Goal: Task Accomplishment & Management: Manage account settings

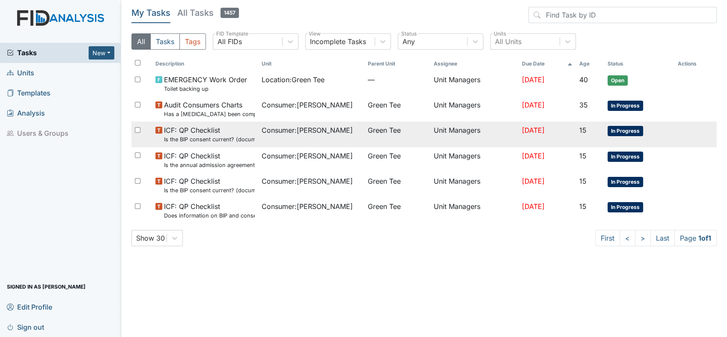
click at [621, 132] on span "In Progress" at bounding box center [626, 131] width 36 height 10
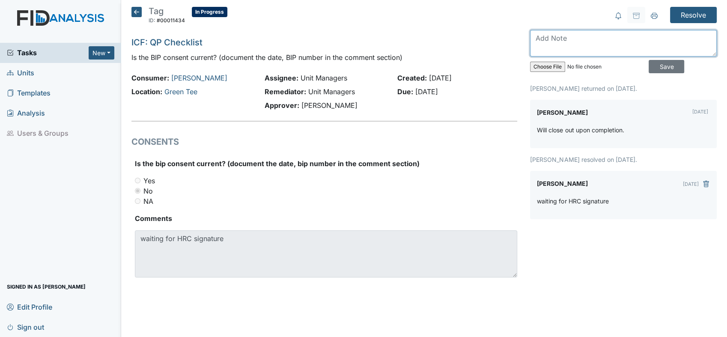
click at [555, 42] on textarea at bounding box center [623, 43] width 187 height 27
type textarea "was return"
click at [660, 68] on input "Save" at bounding box center [667, 66] width 36 height 13
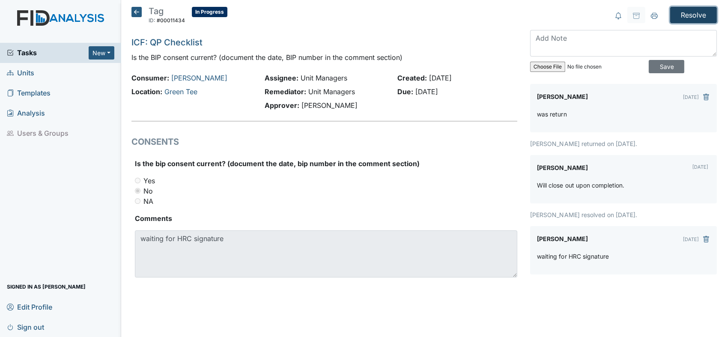
click at [695, 11] on input "Resolve" at bounding box center [693, 15] width 47 height 16
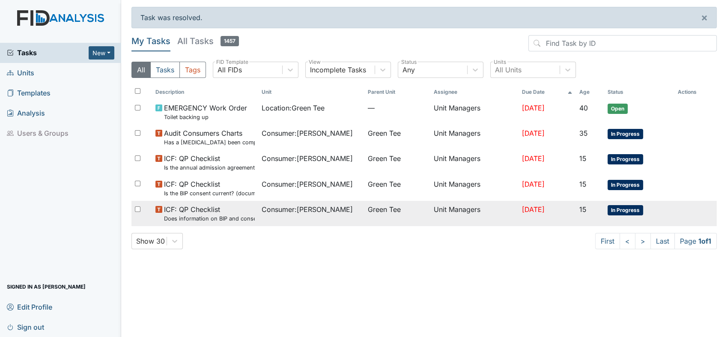
click at [236, 221] on small "Does information on BIP and consent match?" at bounding box center [209, 219] width 91 height 8
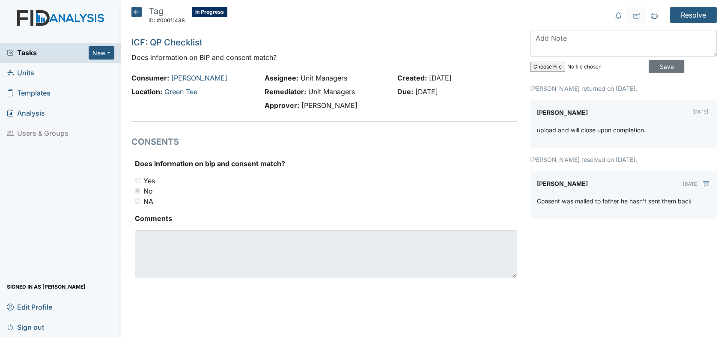
click at [199, 221] on strong "Comments" at bounding box center [326, 218] width 382 height 10
click at [559, 41] on textarea at bounding box center [623, 43] width 187 height 27
type textarea "H"
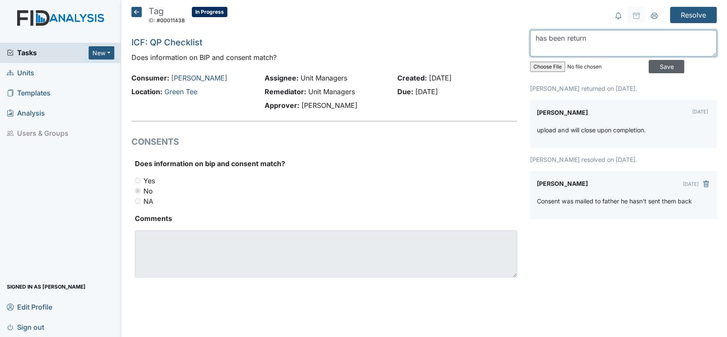
type textarea "has been return"
click at [669, 66] on input "Save" at bounding box center [667, 66] width 36 height 13
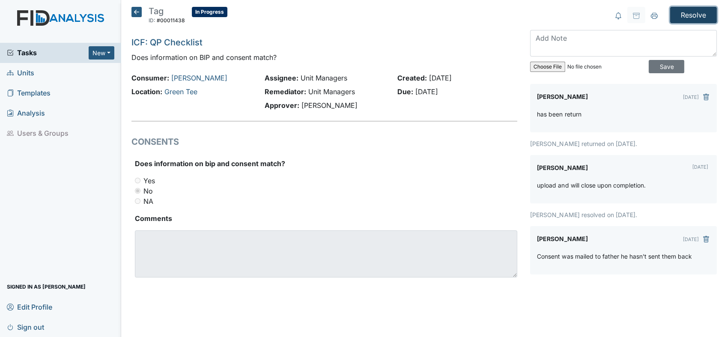
click at [693, 12] on input "Resolve" at bounding box center [693, 15] width 47 height 16
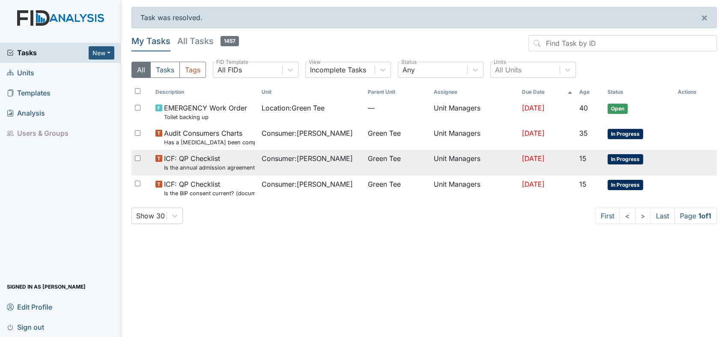
click at [624, 159] on span "In Progress" at bounding box center [626, 159] width 36 height 10
click at [267, 158] on span "Consumer : Keaton, Valerie" at bounding box center [307, 158] width 91 height 10
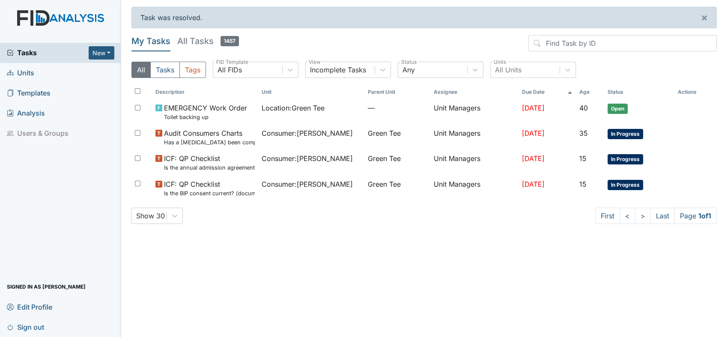
drag, startPoint x: 23, startPoint y: 0, endPoint x: 66, endPoint y: 170, distance: 175.7
click at [66, 170] on div "Tasks New Form Inspection Document Bundle Units Templates Analysis Users & Grou…" at bounding box center [60, 190] width 121 height 294
click at [27, 68] on span "Units" at bounding box center [20, 72] width 27 height 13
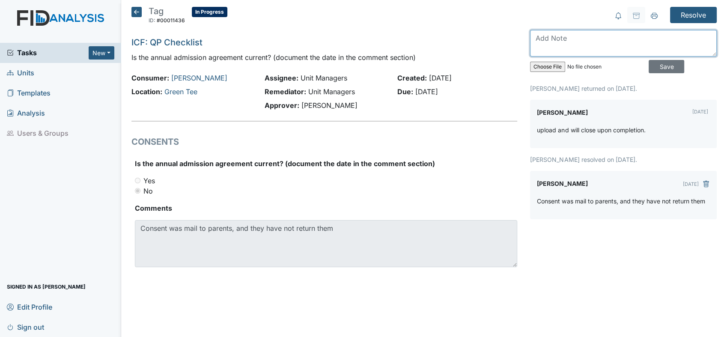
click at [578, 31] on textarea at bounding box center [623, 43] width 187 height 27
type textarea "has been return"
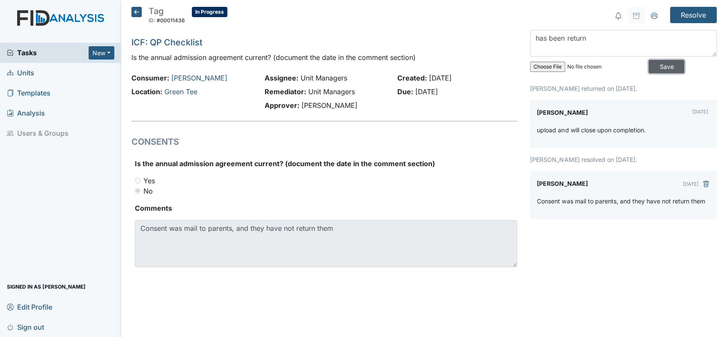
click at [666, 65] on input "Save" at bounding box center [667, 66] width 36 height 13
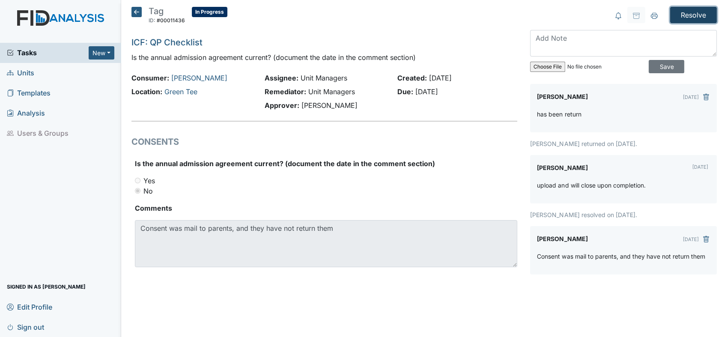
click at [695, 13] on input "Resolve" at bounding box center [693, 15] width 47 height 16
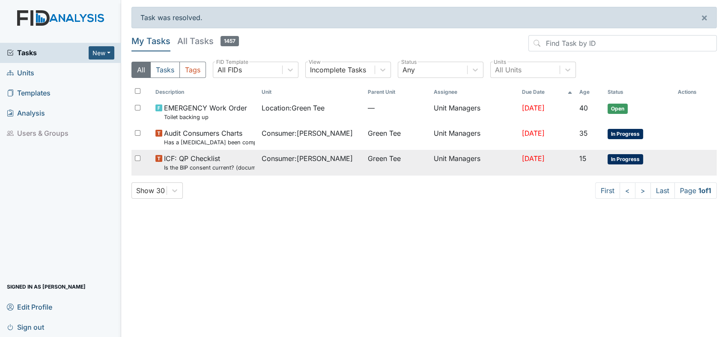
click at [215, 164] on small "Is the BIP consent current? (document the date, BIP number in the comment secti…" at bounding box center [209, 168] width 91 height 8
click at [285, 161] on span "Consumer : [PERSON_NAME]" at bounding box center [307, 158] width 91 height 10
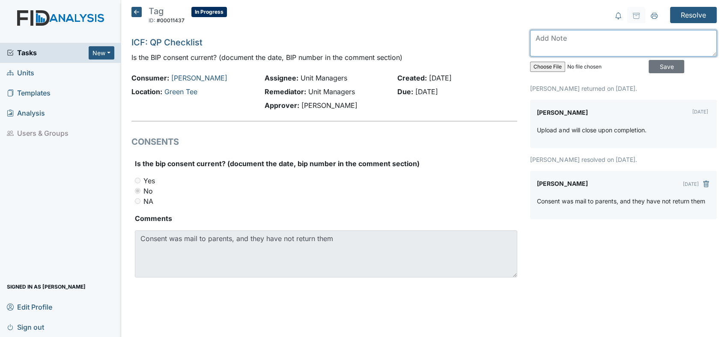
click at [559, 42] on textarea at bounding box center [623, 43] width 187 height 27
type textarea "return"
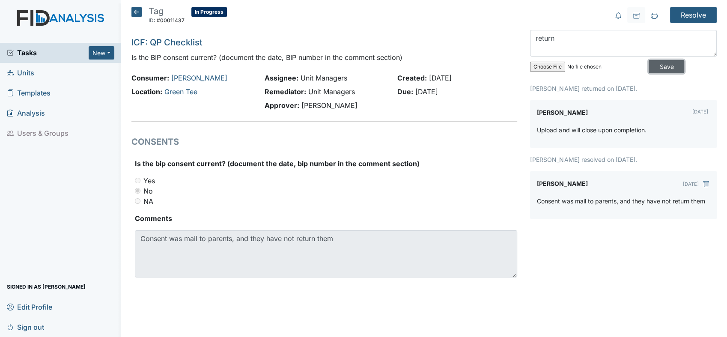
click at [655, 65] on input "Save" at bounding box center [667, 66] width 36 height 13
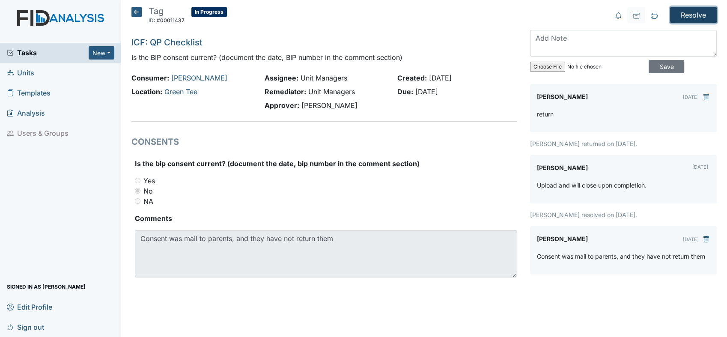
click at [699, 7] on input "Resolve" at bounding box center [693, 15] width 47 height 16
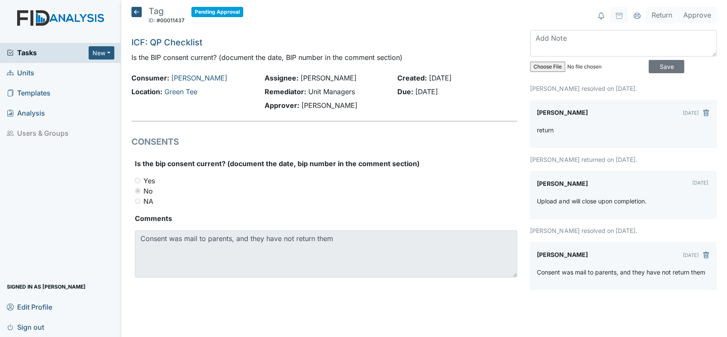
click at [289, 146] on h1 "CONSENTS" at bounding box center [324, 141] width 386 height 13
click at [577, 38] on textarea at bounding box center [623, 43] width 187 height 27
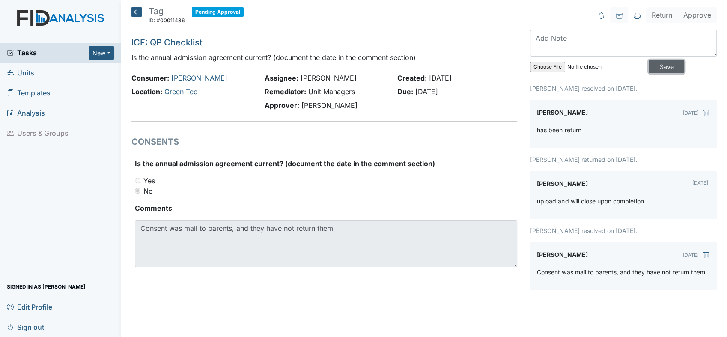
click at [658, 65] on input "Save" at bounding box center [667, 66] width 36 height 13
click at [703, 15] on button "Approve" at bounding box center [697, 15] width 39 height 16
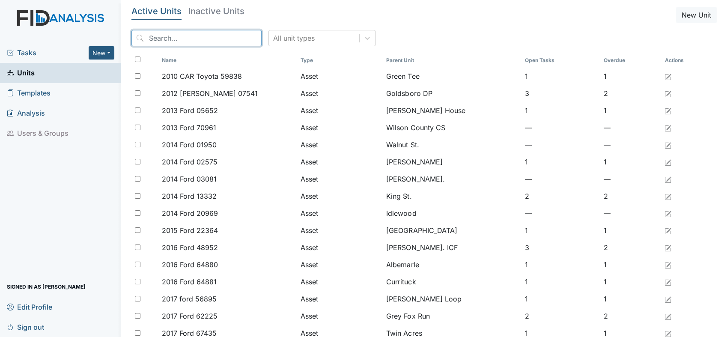
click at [166, 38] on input "search" at bounding box center [196, 38] width 130 height 16
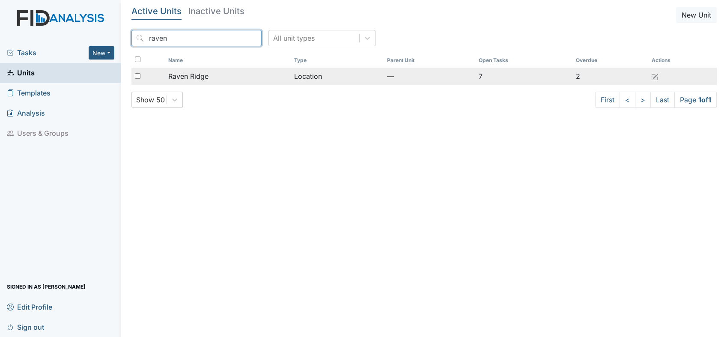
type input "raven"
click at [180, 74] on span "Raven Ridge" at bounding box center [188, 76] width 40 height 10
